Goal: Task Accomplishment & Management: Manage account settings

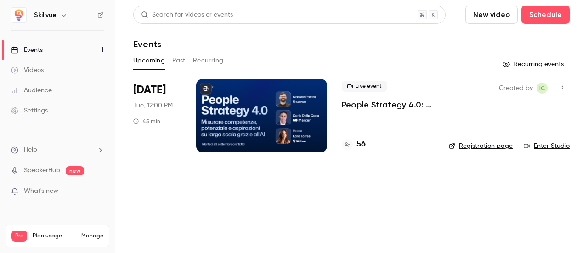
click at [251, 138] on div at bounding box center [261, 115] width 131 height 73
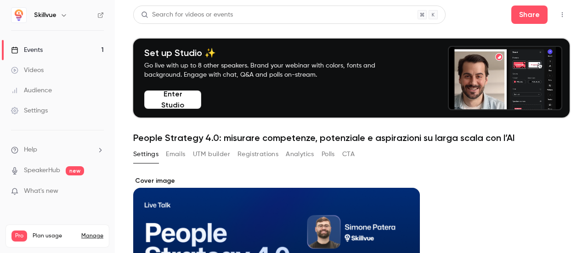
click at [262, 157] on button "Registrations" at bounding box center [257, 154] width 41 height 15
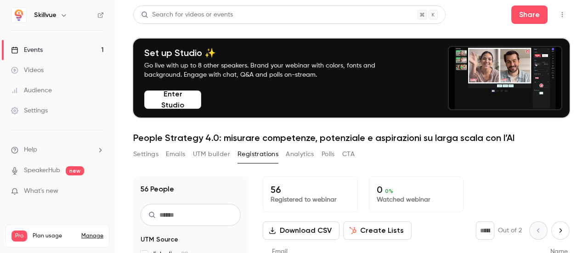
scroll to position [90, 0]
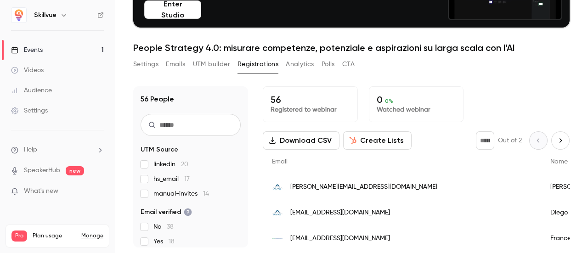
click at [203, 60] on button "UTM builder" at bounding box center [211, 64] width 37 height 15
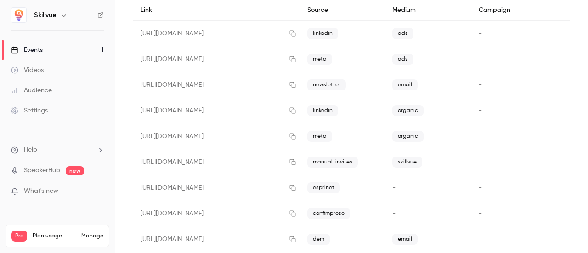
scroll to position [236, 0]
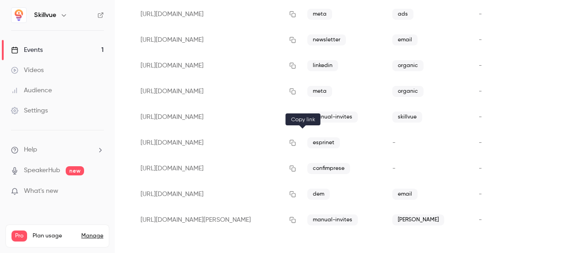
click at [296, 144] on icon "button" at bounding box center [292, 143] width 7 height 6
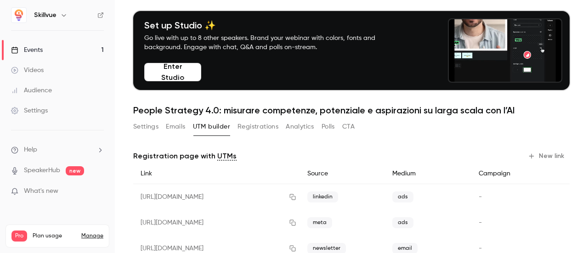
scroll to position [0, 0]
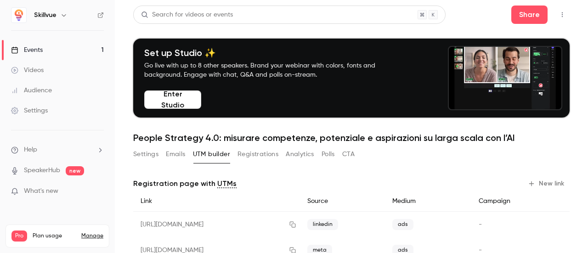
click at [143, 156] on button "Settings" at bounding box center [145, 154] width 25 height 15
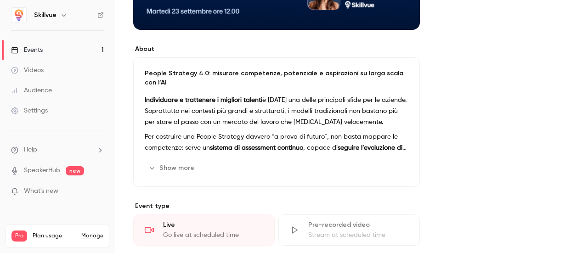
click at [227, 141] on p "Per costruire una People Strategy davvero “a prova di futuro”, non basta mappar…" at bounding box center [276, 142] width 263 height 22
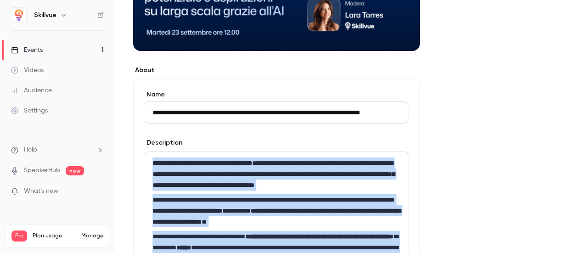
scroll to position [297, 0]
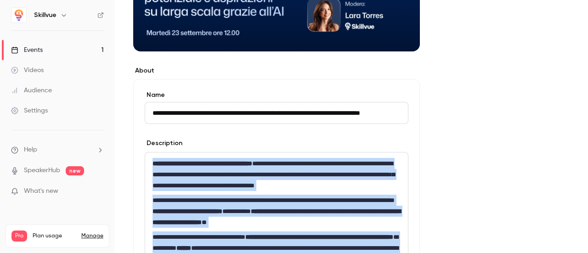
drag, startPoint x: 324, startPoint y: 97, endPoint x: 137, endPoint y: 74, distance: 187.8
copy div "**********"
